Goal: Task Accomplishment & Management: Manage account settings

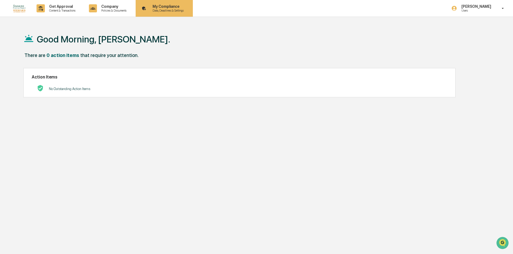
click at [157, 13] on div "My Compliance Data, Deadlines & Settings" at bounding box center [164, 8] width 52 height 17
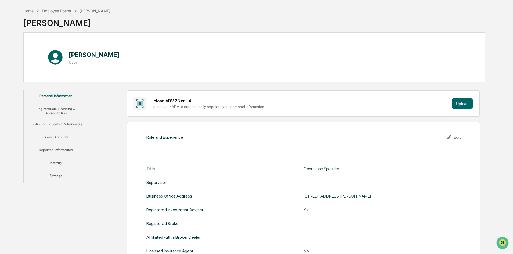
scroll to position [54, 0]
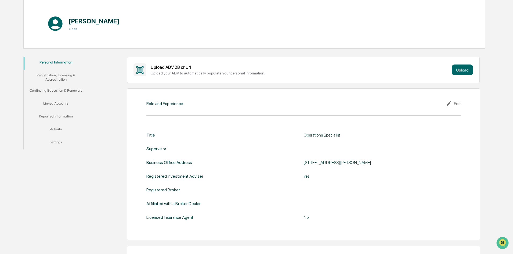
click at [61, 103] on button "Linked Accounts" at bounding box center [56, 104] width 64 height 13
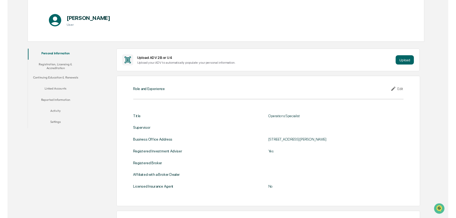
scroll to position [26, 0]
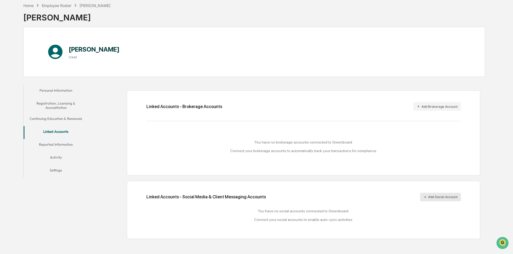
click at [442, 196] on button "Add Social Account" at bounding box center [440, 197] width 41 height 9
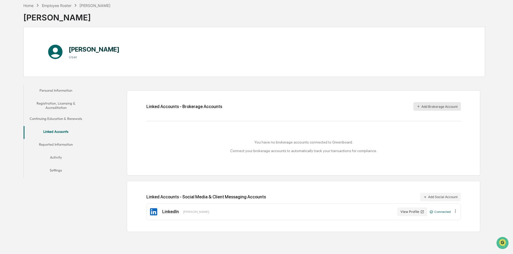
click at [436, 106] on button "Add Brokerage Account" at bounding box center [437, 106] width 48 height 9
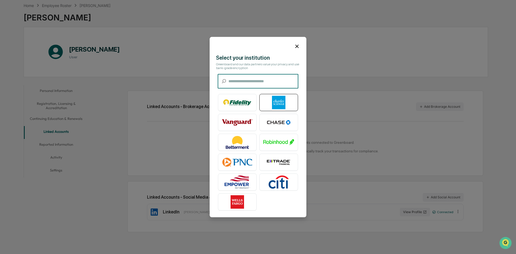
click at [276, 100] on img at bounding box center [278, 102] width 31 height 13
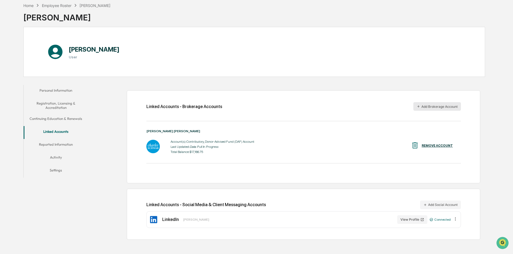
click at [436, 106] on button "Add Brokerage Account" at bounding box center [437, 106] width 48 height 9
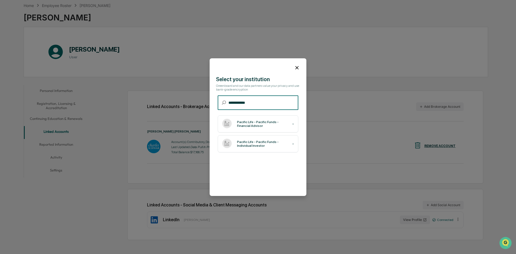
type input "**********"
drag, startPoint x: 295, startPoint y: 67, endPoint x: 297, endPoint y: 69, distance: 2.9
click at [295, 67] on icon at bounding box center [296, 67] width 3 height 3
